Goal: Information Seeking & Learning: Learn about a topic

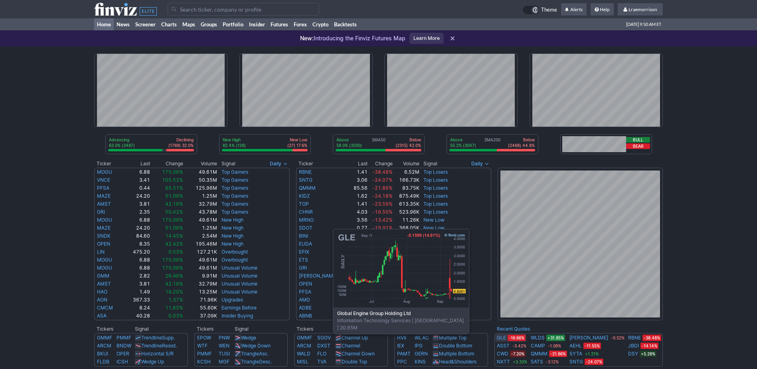
click at [504, 339] on link "GLE" at bounding box center [501, 338] width 9 height 8
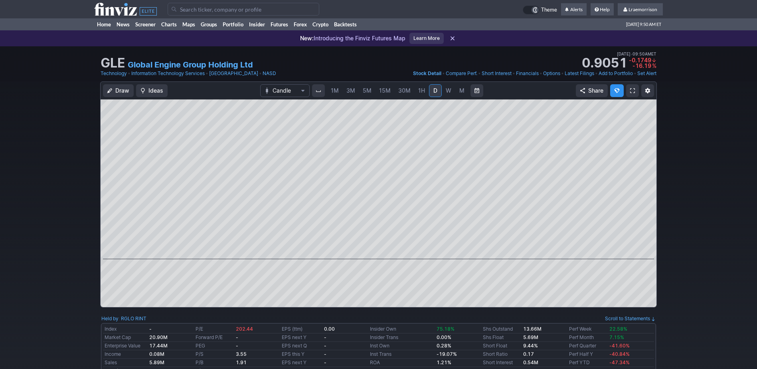
click at [335, 92] on span "1M" at bounding box center [335, 90] width 8 height 7
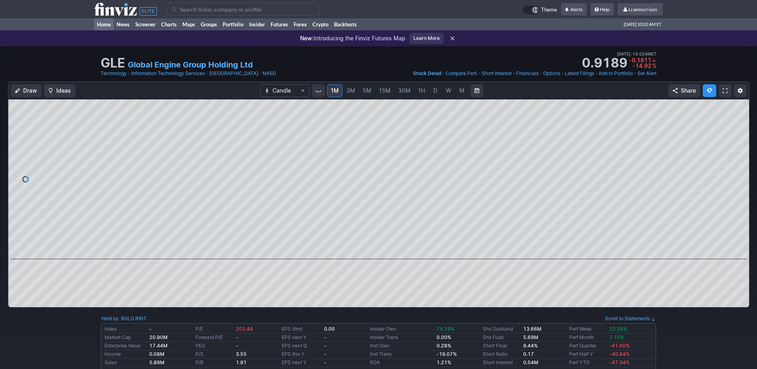
click at [106, 23] on link "Home" at bounding box center [104, 24] width 20 height 12
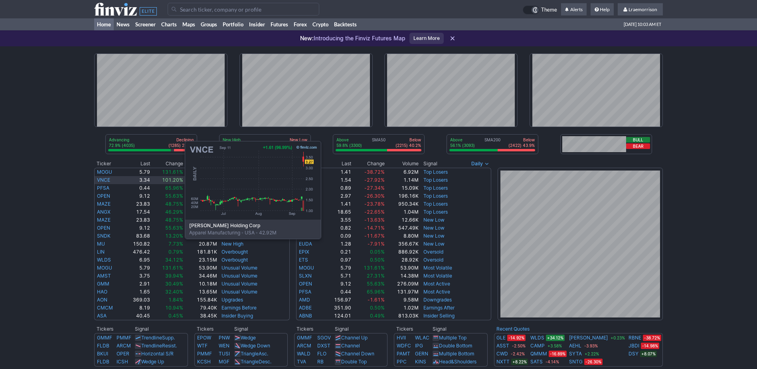
click at [105, 179] on link "VNCE" at bounding box center [103, 180] width 13 height 6
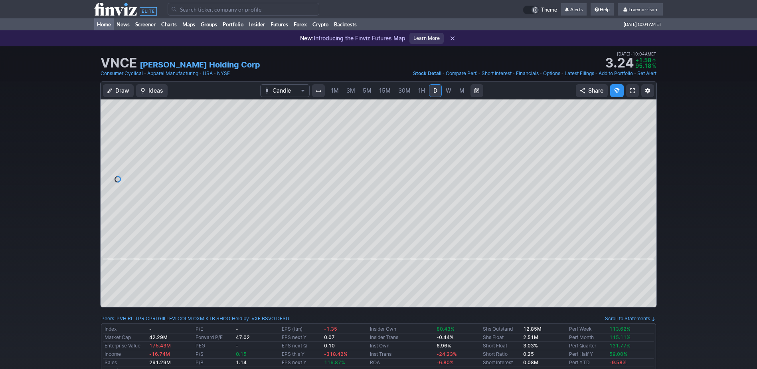
click at [107, 23] on link "Home" at bounding box center [104, 24] width 20 height 12
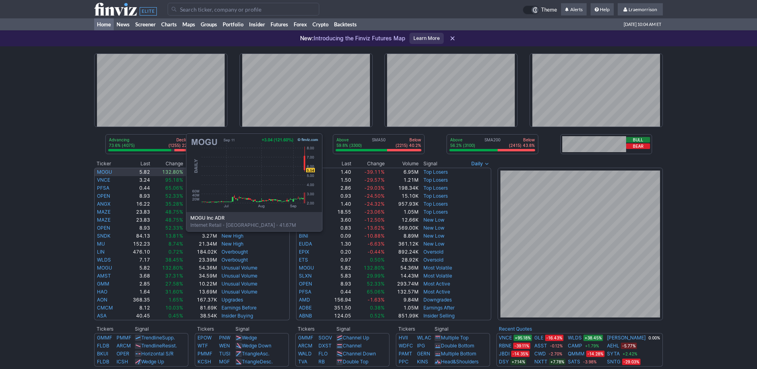
click at [106, 171] on link "MOGU" at bounding box center [104, 172] width 15 height 6
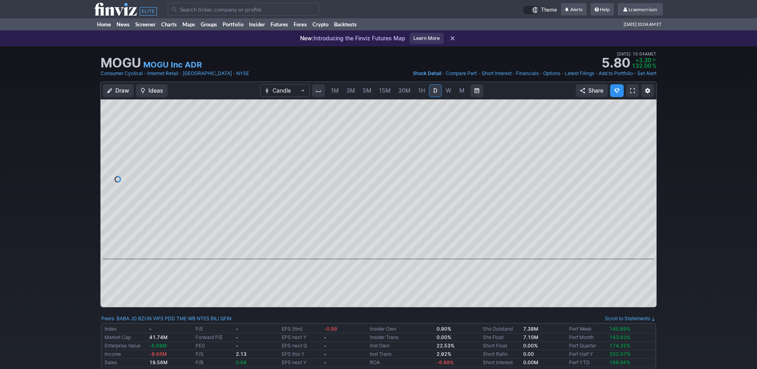
click at [334, 89] on span "1M" at bounding box center [335, 90] width 8 height 7
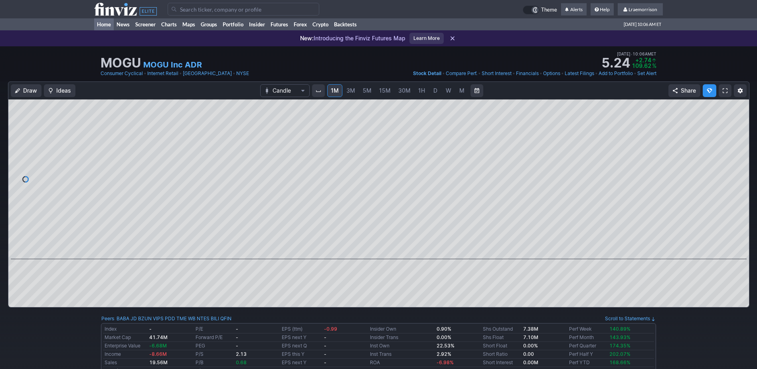
click at [105, 26] on link "Home" at bounding box center [104, 24] width 20 height 12
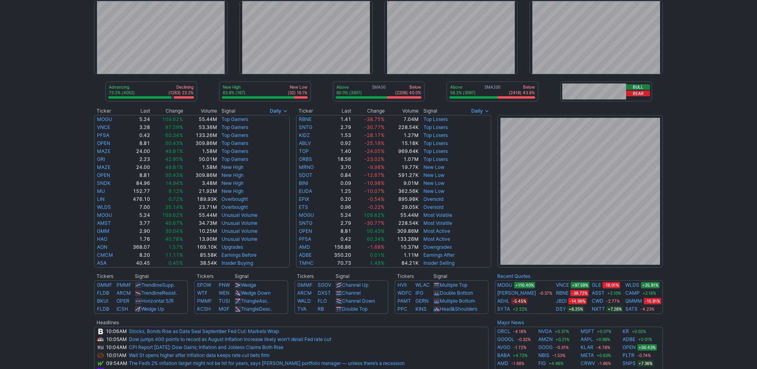
scroll to position [80, 0]
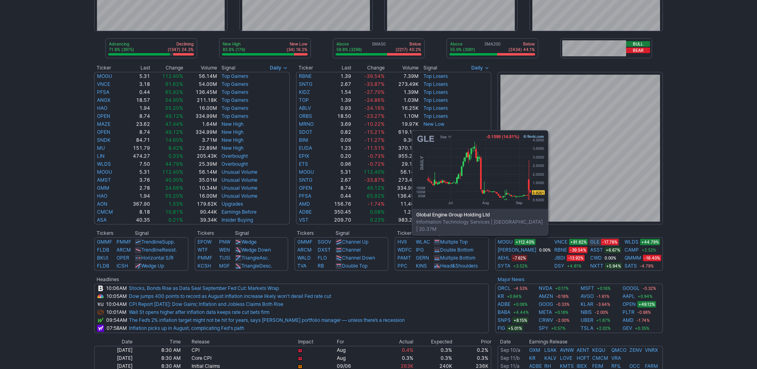
click at [590, 240] on link "GLE" at bounding box center [594, 242] width 9 height 8
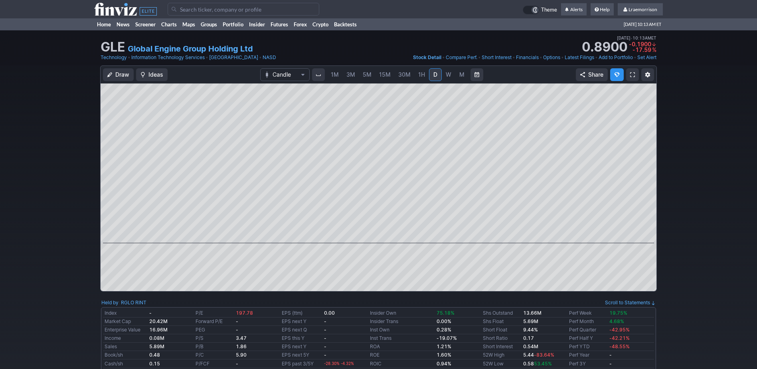
click at [333, 75] on span "1M" at bounding box center [335, 74] width 8 height 7
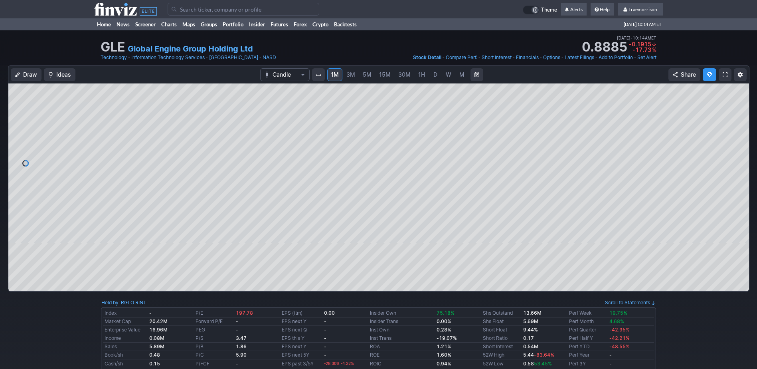
click at [186, 8] on input "Search" at bounding box center [244, 9] width 152 height 13
click at [197, 6] on input "Search" at bounding box center [244, 9] width 152 height 13
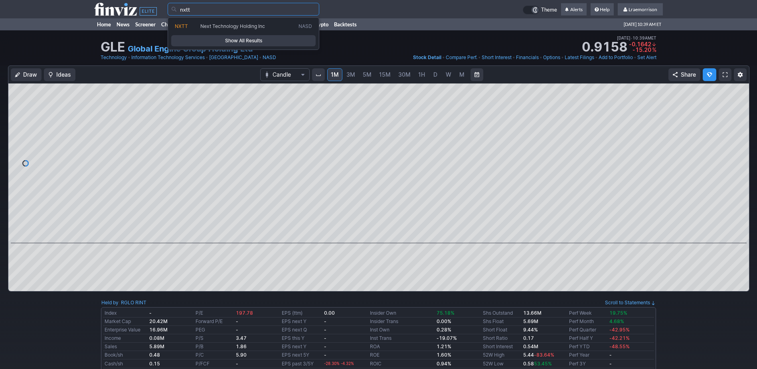
type input "nxtt"
click at [239, 40] on span "Show All Results" at bounding box center [243, 41] width 137 height 8
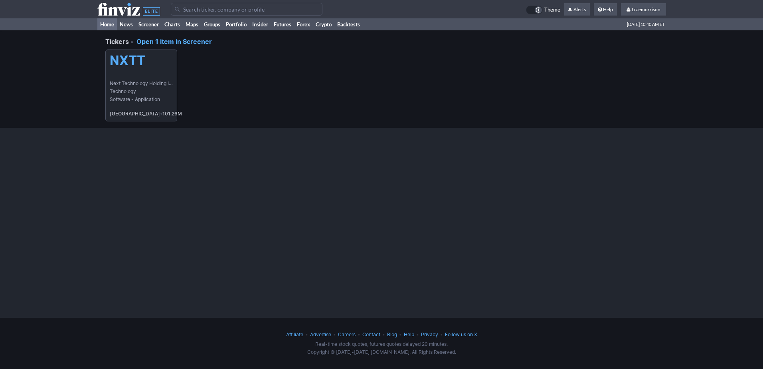
click at [104, 23] on link "Home" at bounding box center [107, 24] width 20 height 12
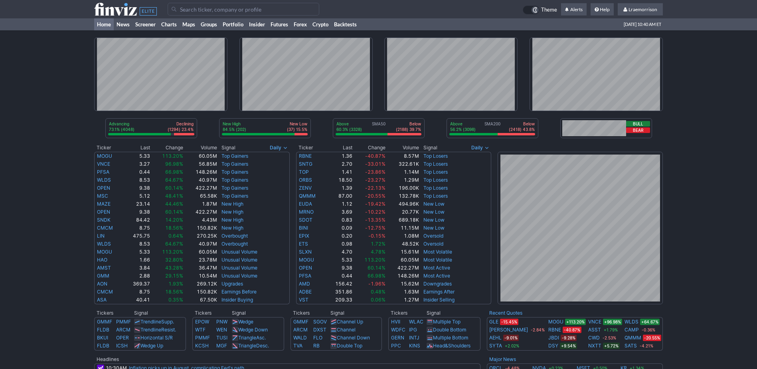
click at [185, 7] on input "Search" at bounding box center [244, 9] width 152 height 13
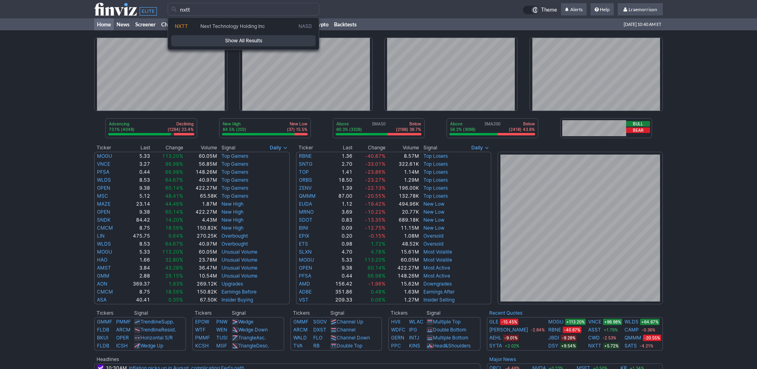
type input "nxtt"
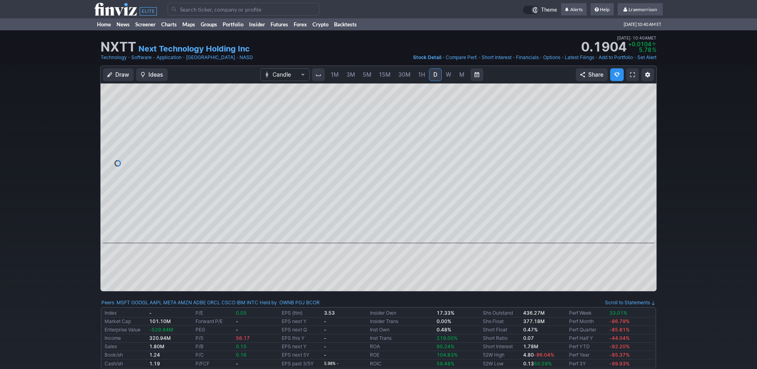
click at [332, 75] on span "1M" at bounding box center [335, 74] width 8 height 7
